Goal: Transaction & Acquisition: Purchase product/service

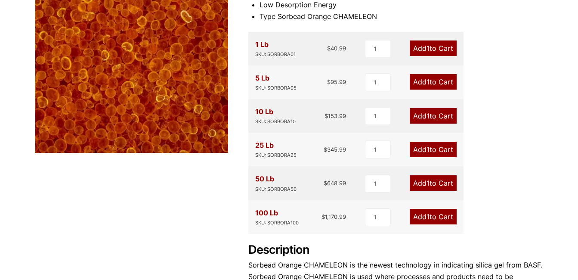
scroll to position [129, 0]
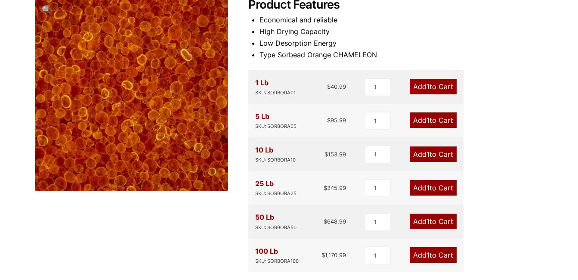
click at [420, 153] on link "Add 1 to Cart" at bounding box center [432, 153] width 47 height 15
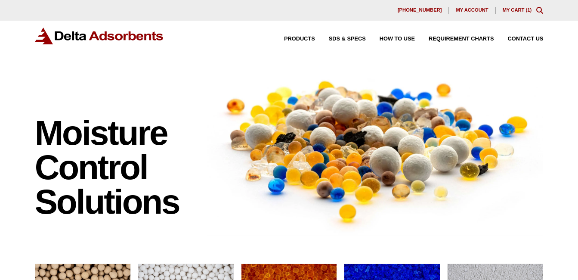
click at [520, 9] on link "My Cart ( 1 )" at bounding box center [516, 9] width 29 height 5
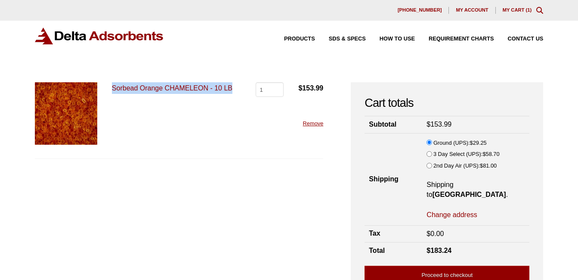
drag, startPoint x: 235, startPoint y: 89, endPoint x: 108, endPoint y: 104, distance: 127.8
click at [108, 104] on div "Sorbead Orange CHAMELEON - 10 LB Sorbead Orange CHAMELEON - 10 LB quantity 1 $ …" at bounding box center [179, 120] width 289 height 77
drag, startPoint x: 108, startPoint y: 104, endPoint x: 223, endPoint y: 111, distance: 114.6
click at [223, 111] on div "Sorbead Orange CHAMELEON - 10 LB Sorbead Orange CHAMELEON - 10 LB quantity 1 $ …" at bounding box center [179, 120] width 289 height 77
click at [201, 87] on link "Sorbead Orange CHAMELEON - 10 LB" at bounding box center [172, 87] width 120 height 7
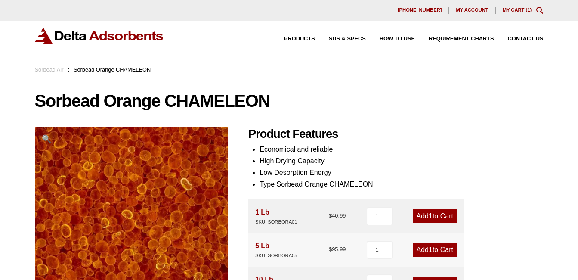
click at [520, 12] on link "My Cart ( 1 )" at bounding box center [516, 9] width 29 height 5
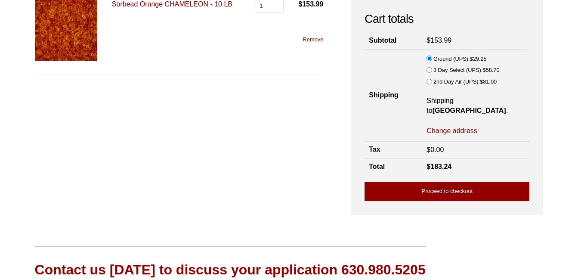
scroll to position [86, 0]
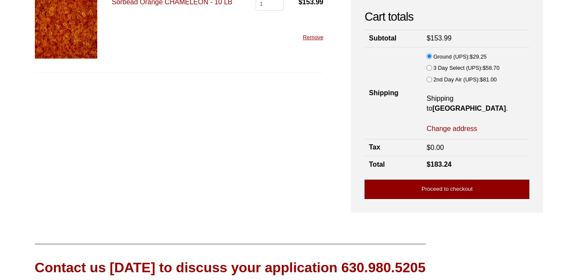
click at [419, 179] on link "Proceed to checkout" at bounding box center [446, 188] width 165 height 19
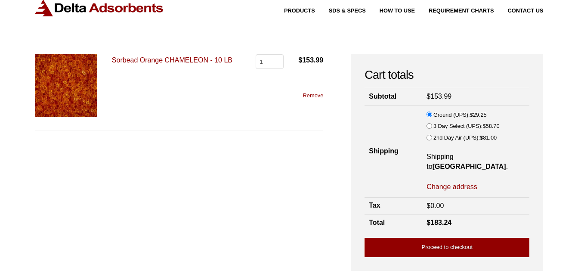
scroll to position [43, 0]
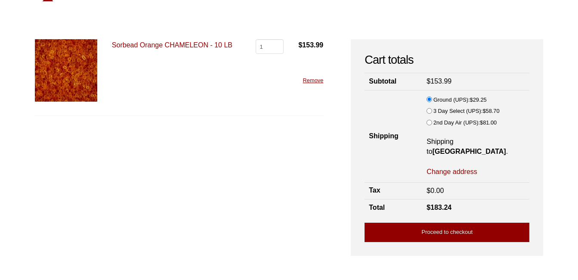
click at [558, 67] on div "Our website has detected that you are using an outdated browser that will preve…" at bounding box center [289, 210] width 578 height 506
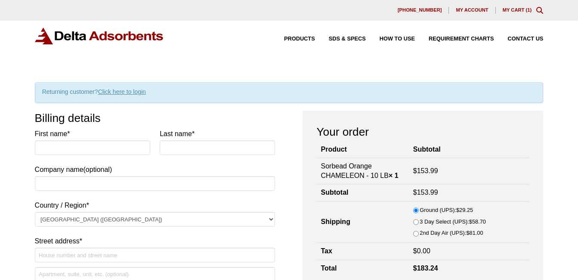
select select "CA"
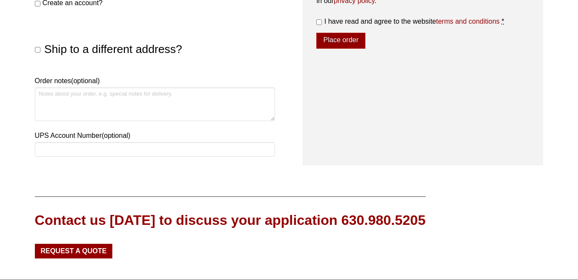
scroll to position [473, 0]
